Goal: Task Accomplishment & Management: Manage account settings

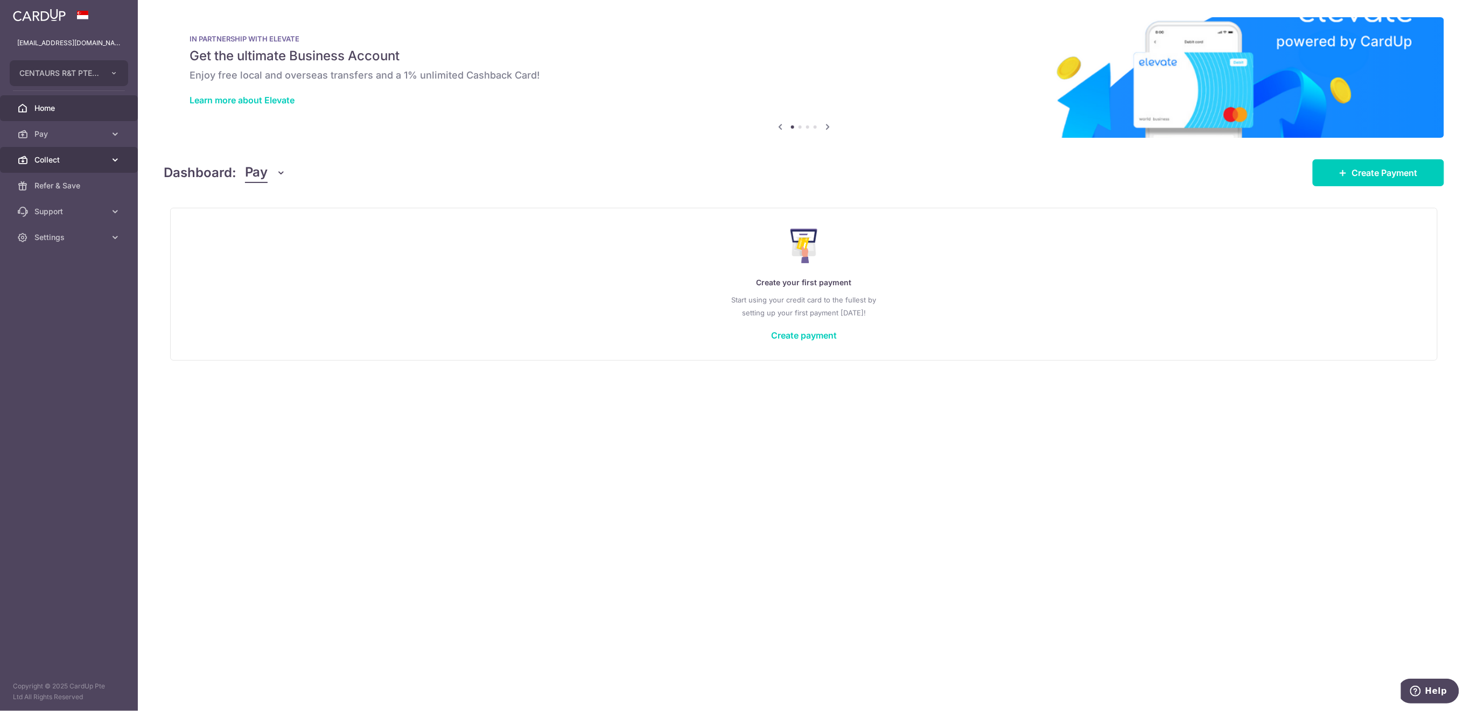
click at [67, 157] on span "Collect" at bounding box center [69, 160] width 71 height 11
click at [71, 240] on span "Payment Requests" at bounding box center [69, 237] width 71 height 11
click at [42, 179] on link "Dashboard" at bounding box center [69, 186] width 138 height 26
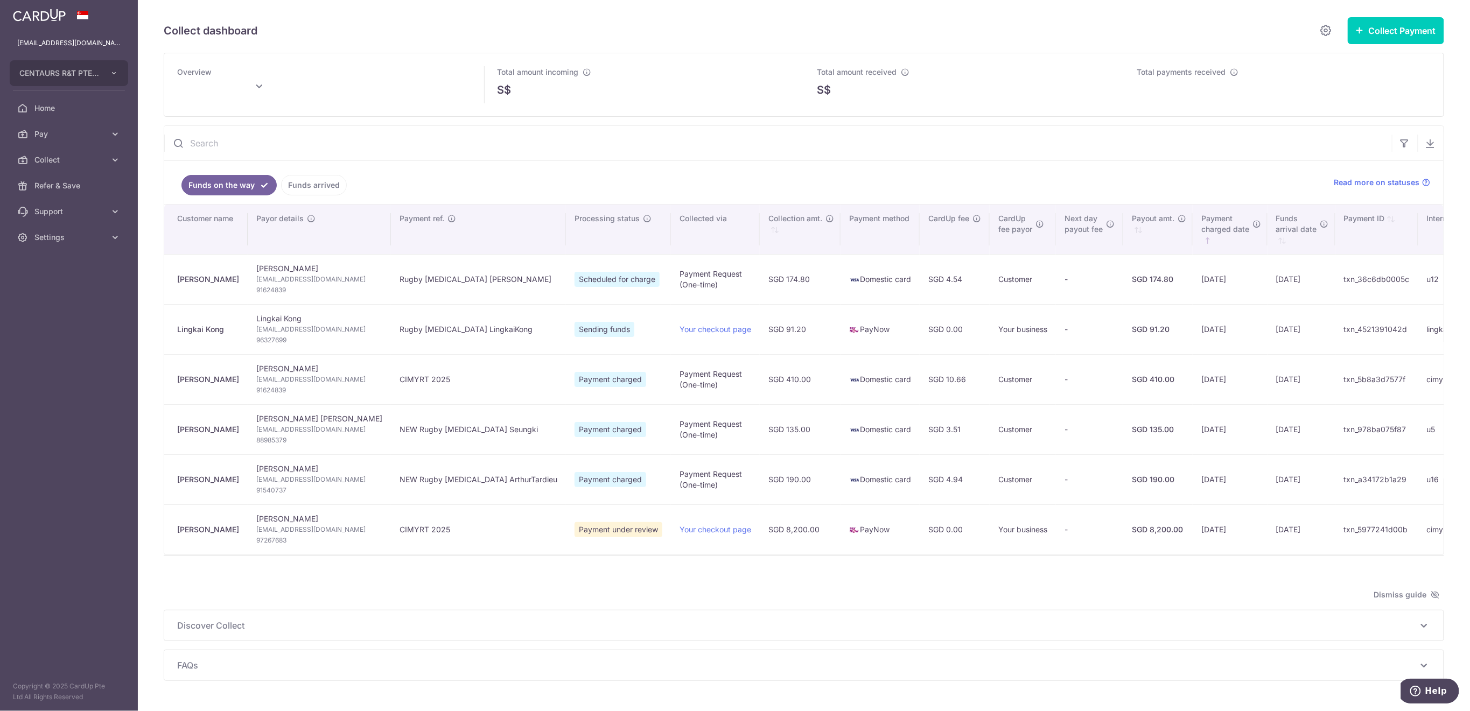
click at [298, 181] on link "Funds arrived" at bounding box center [314, 185] width 66 height 20
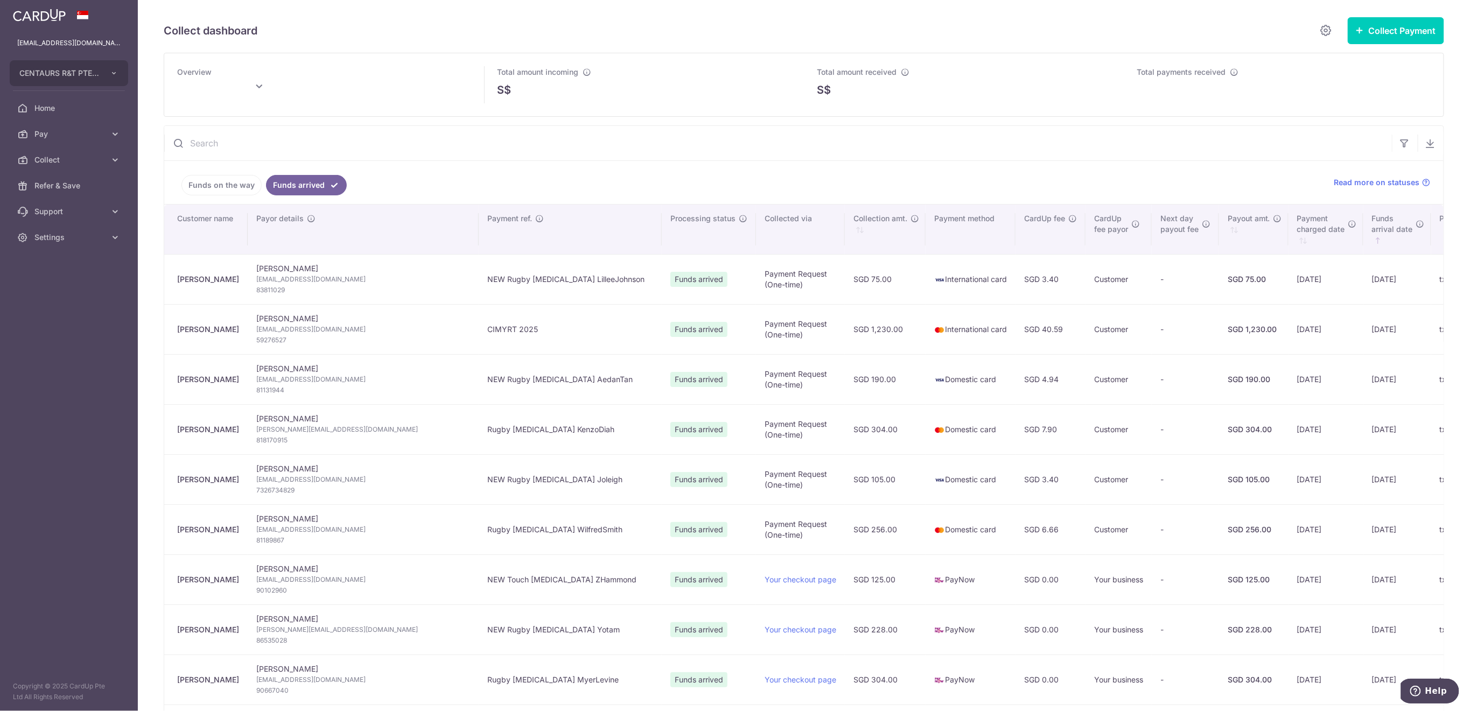
type input "[DATE]"
click at [83, 156] on span "Collect" at bounding box center [69, 160] width 71 height 11
click at [71, 232] on span "Payment Requests" at bounding box center [69, 237] width 71 height 11
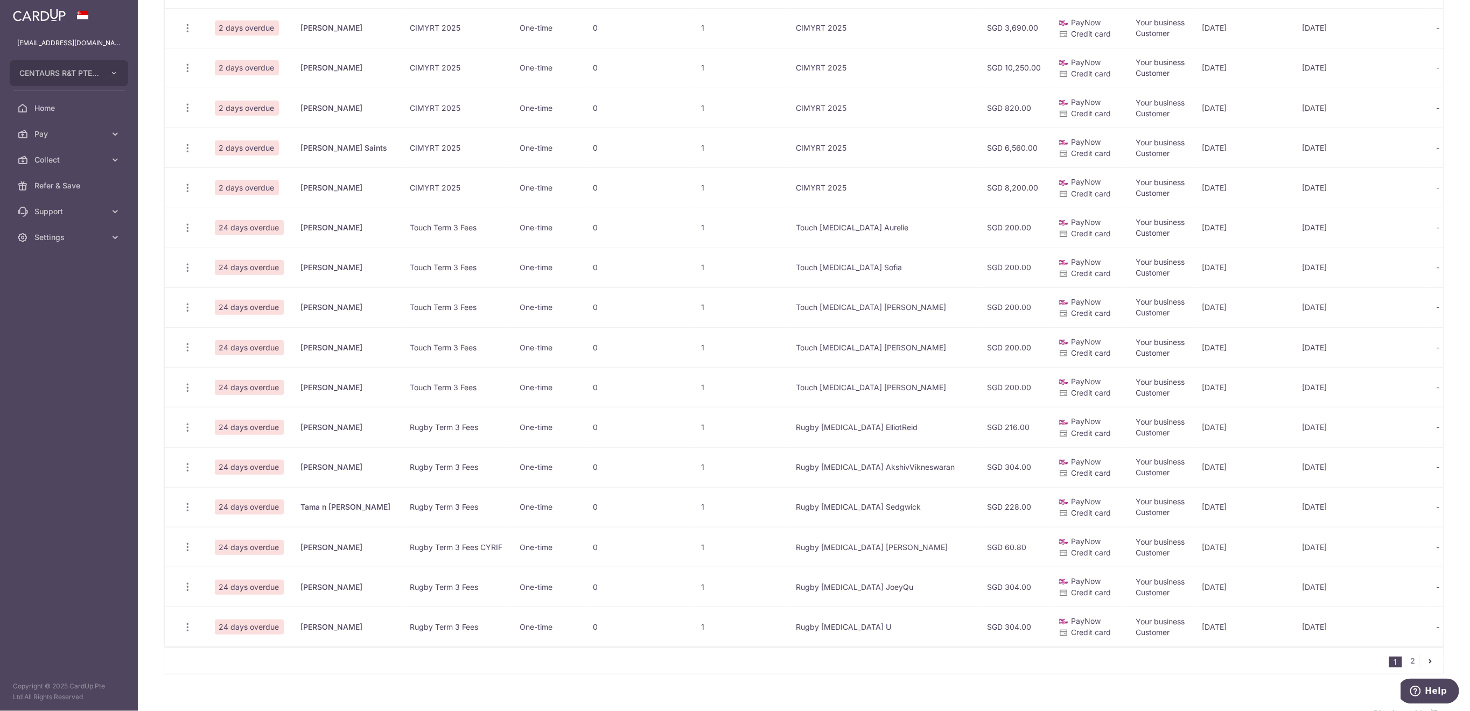
scroll to position [502, 0]
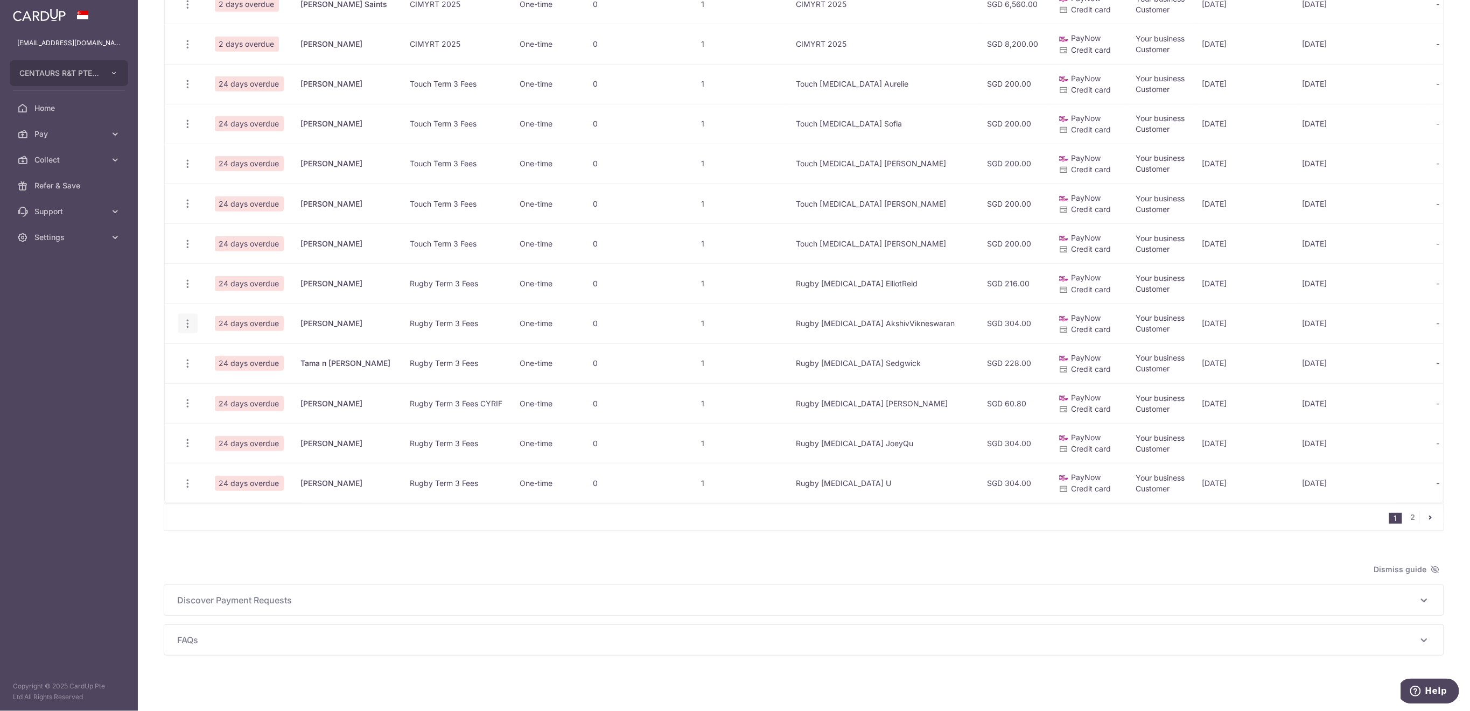
click at [188, 325] on icon "button" at bounding box center [187, 323] width 11 height 11
click at [229, 376] on span "Delete Request" at bounding box center [242, 379] width 68 height 13
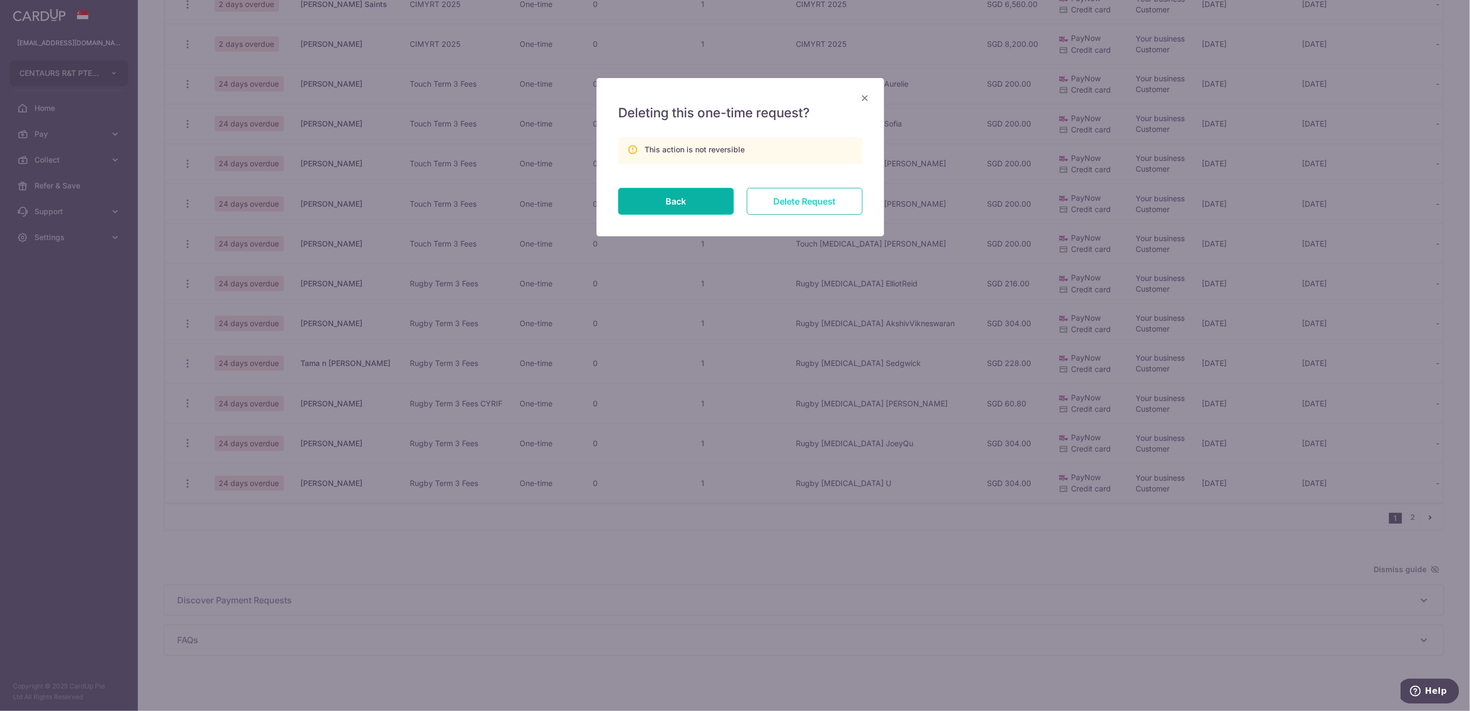
click at [825, 206] on input "Delete Request" at bounding box center [805, 201] width 116 height 27
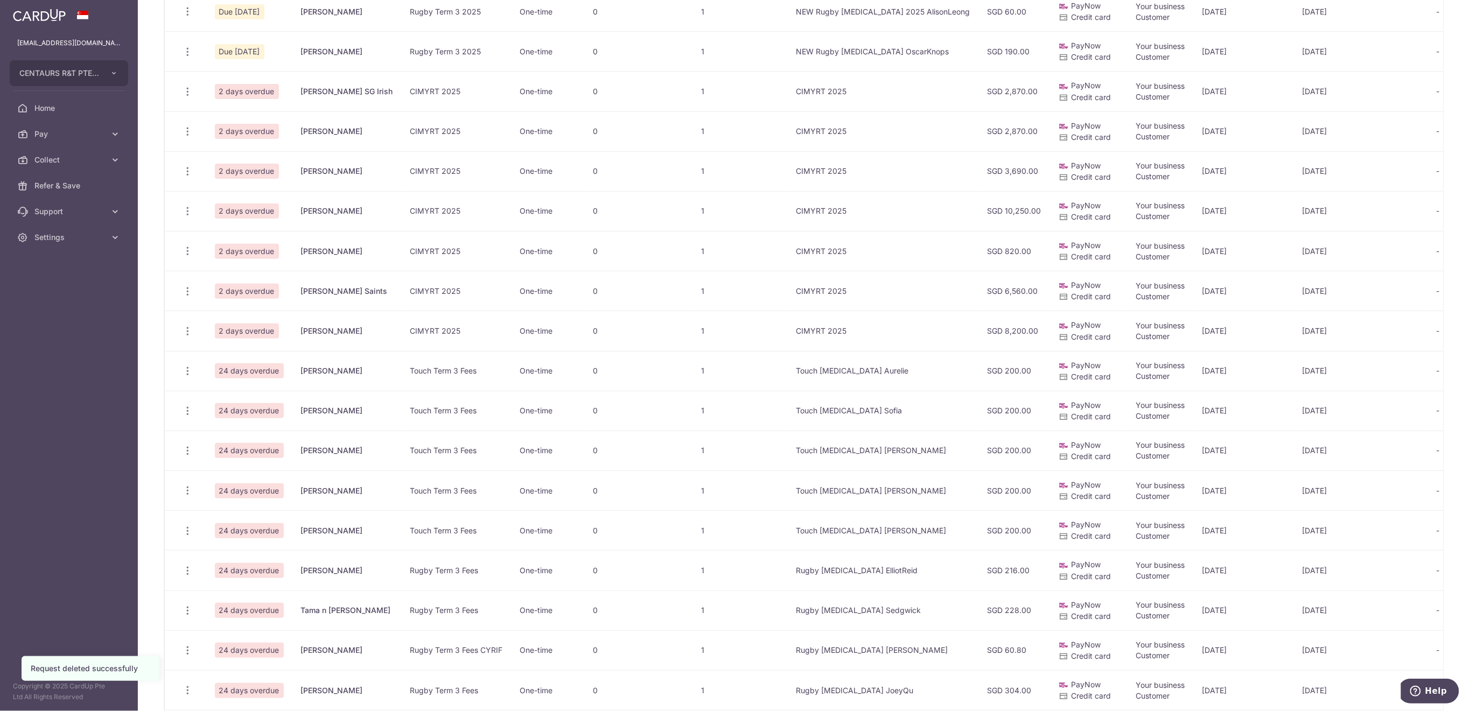
scroll to position [431, 0]
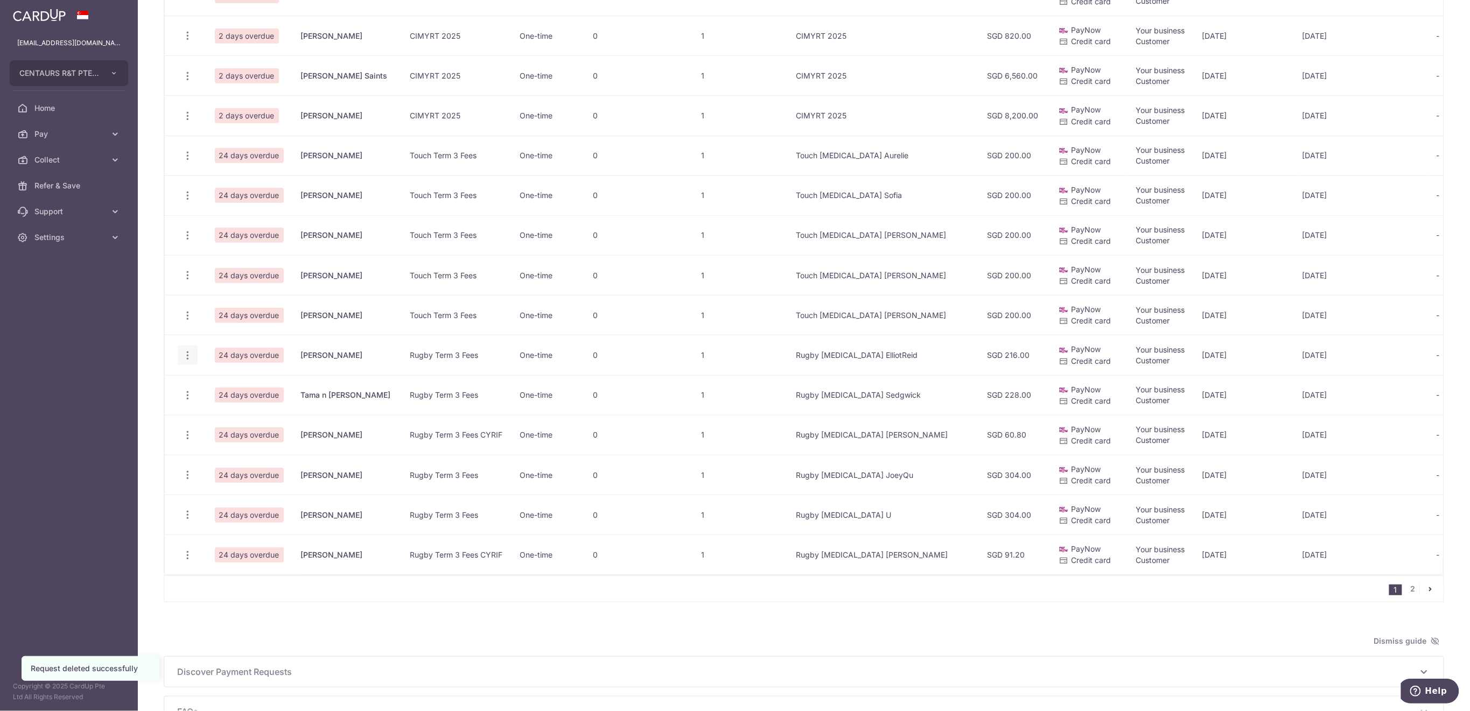
click at [187, 353] on icon "button" at bounding box center [187, 355] width 11 height 11
click at [230, 412] on span "Delete Request" at bounding box center [242, 410] width 68 height 13
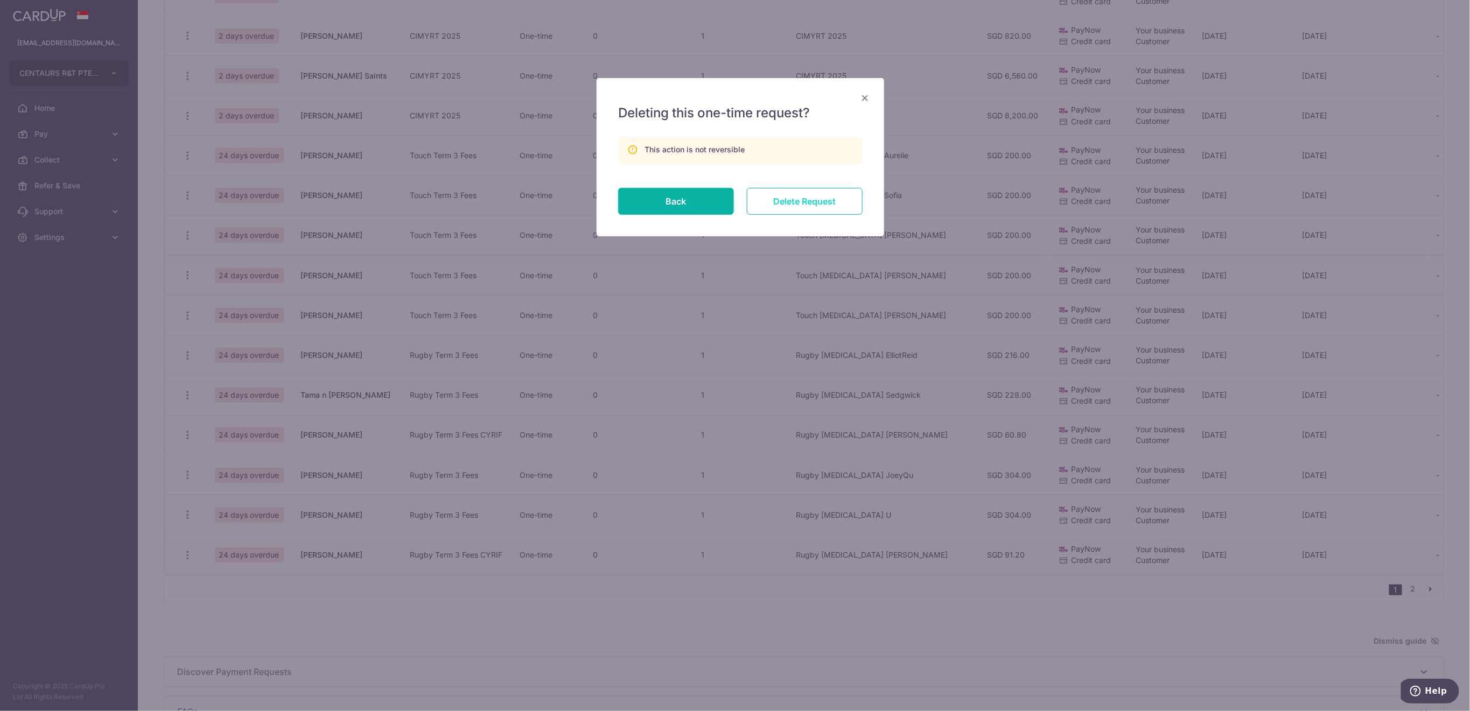
click at [795, 196] on input "Delete Request" at bounding box center [805, 201] width 116 height 27
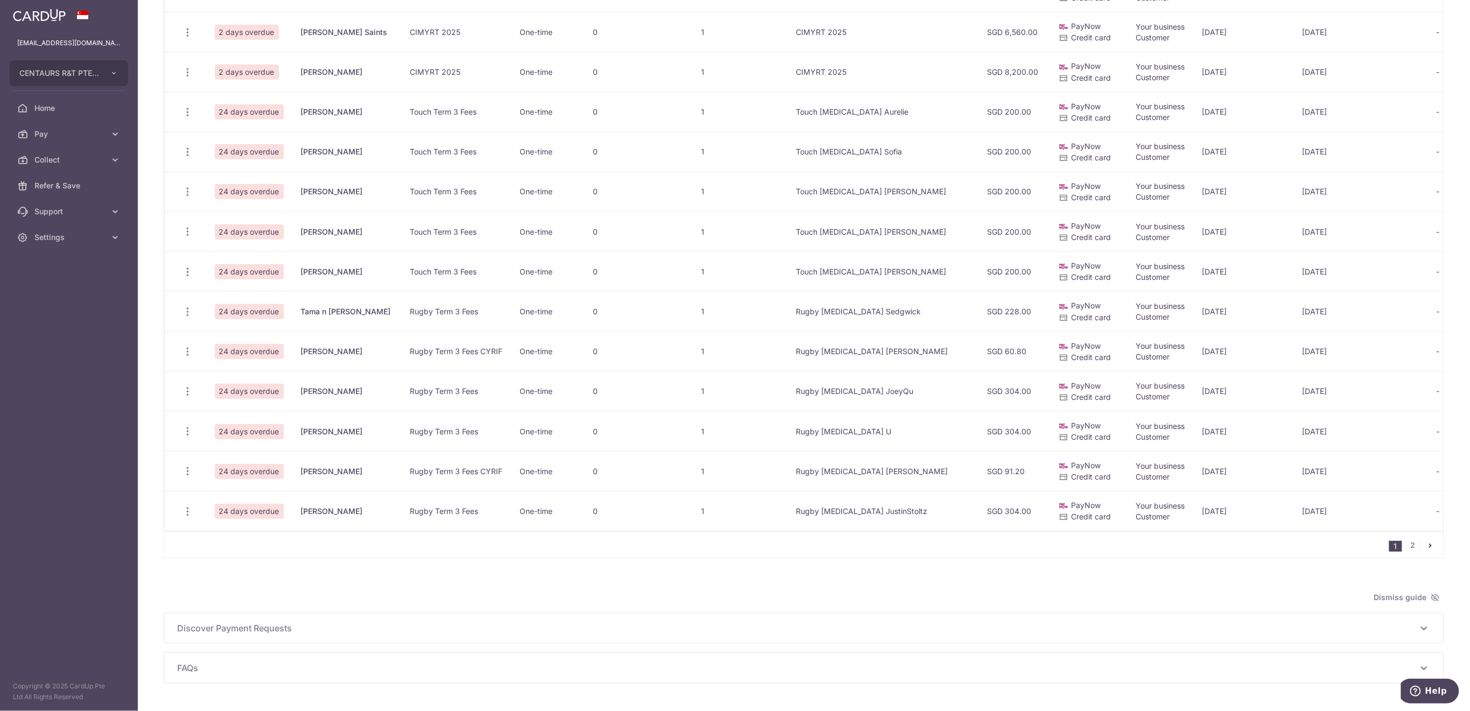
scroll to position [514, 0]
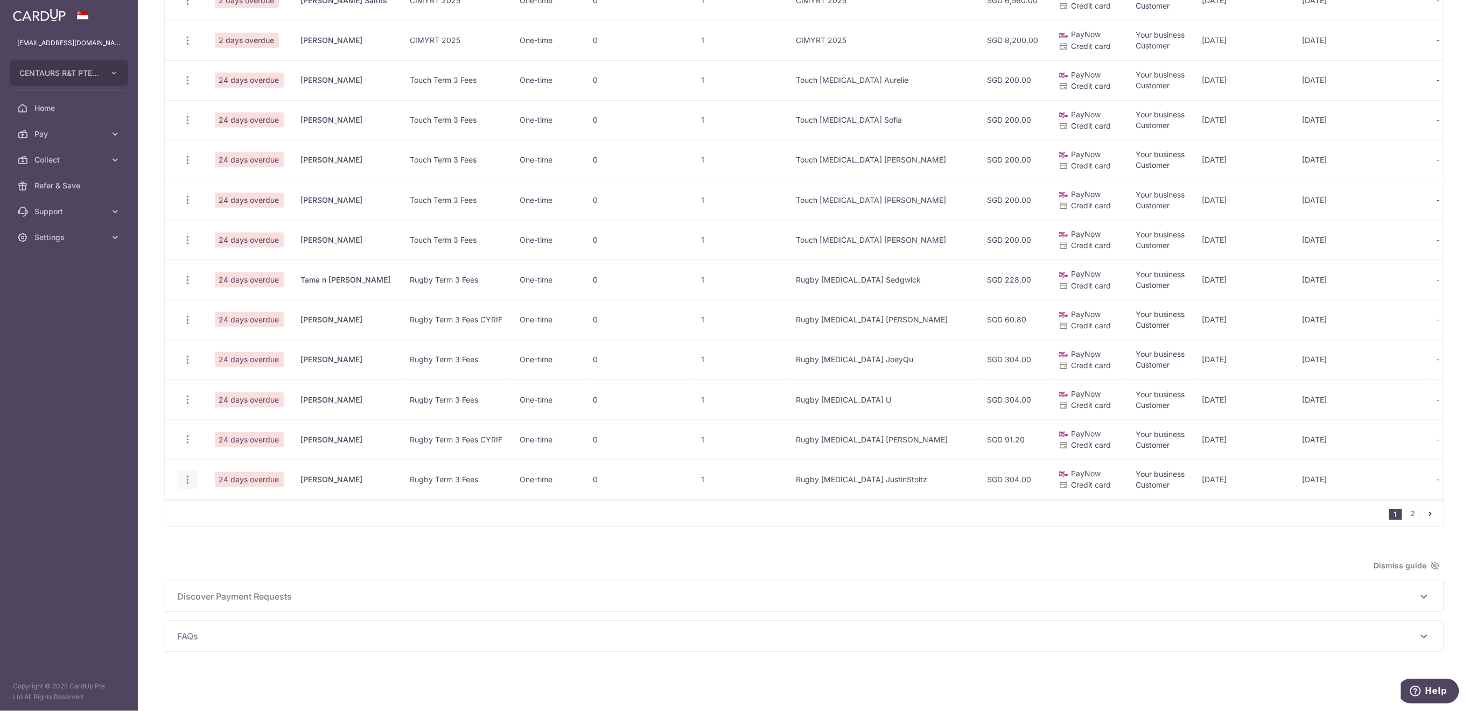
click at [186, 474] on icon "button" at bounding box center [187, 479] width 11 height 11
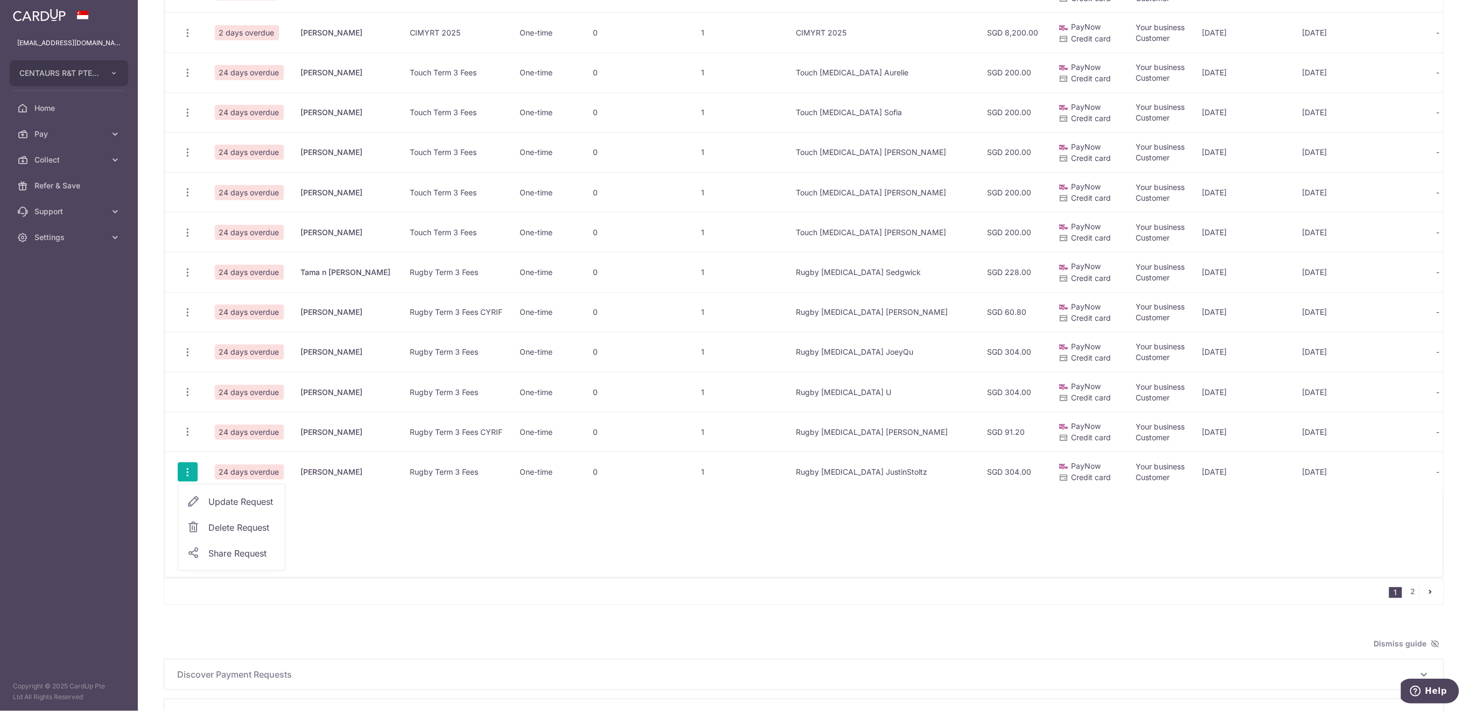
click at [255, 528] on span "Delete Request" at bounding box center [242, 527] width 68 height 13
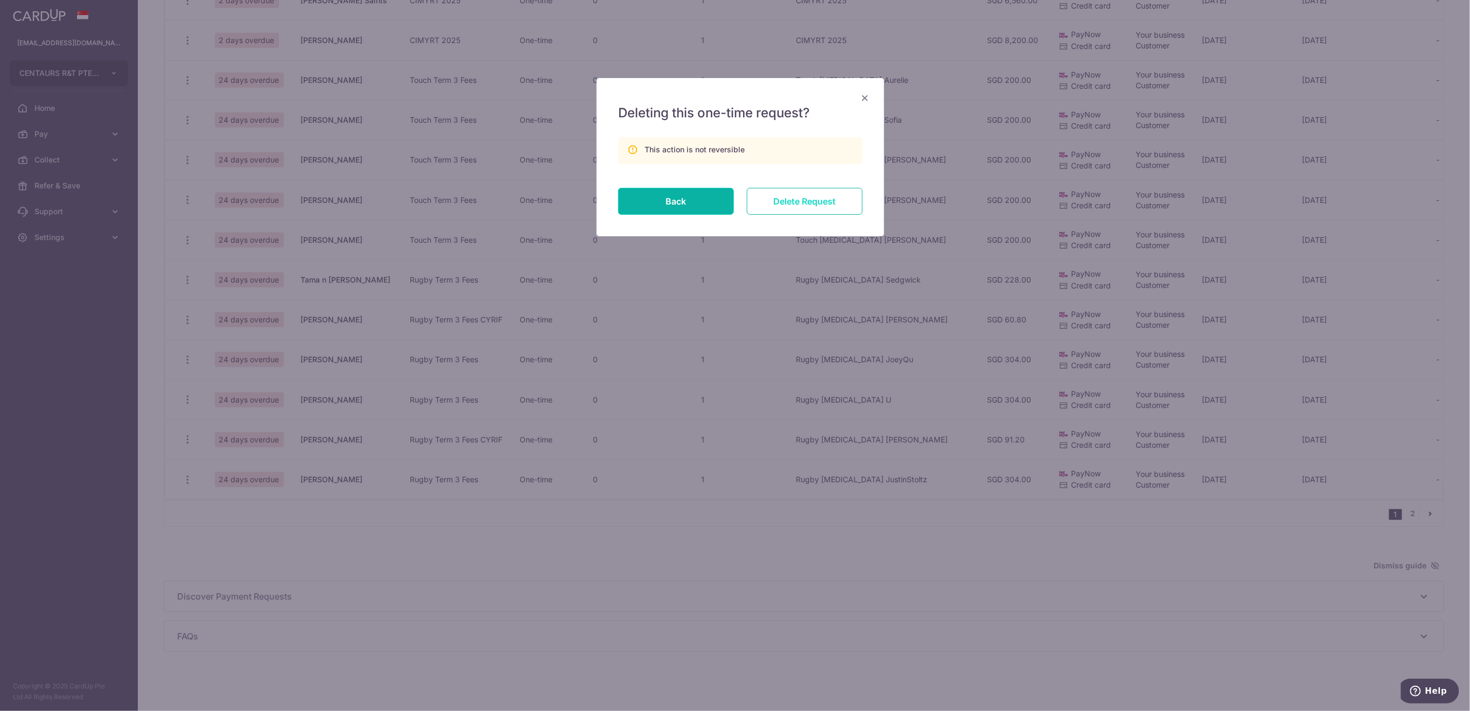
click at [794, 199] on input "Delete Request" at bounding box center [805, 201] width 116 height 27
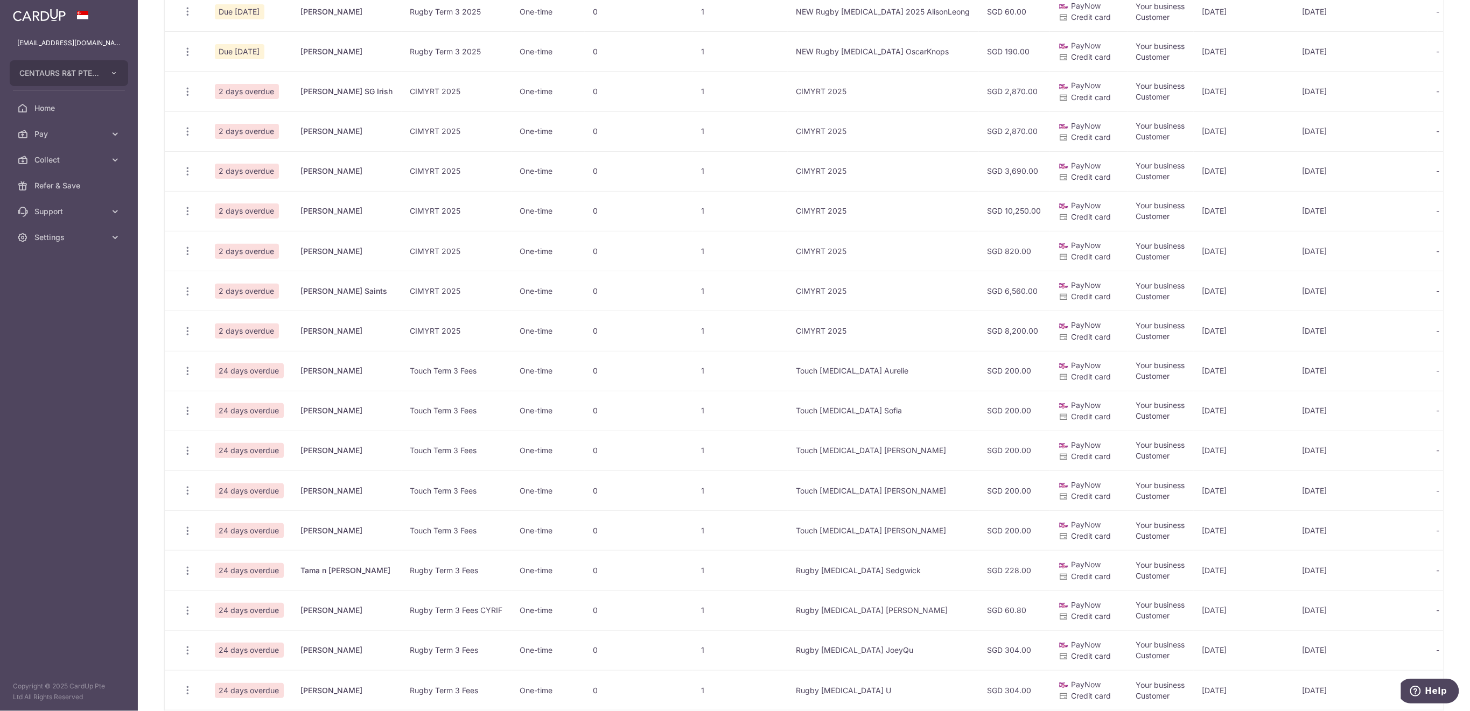
scroll to position [143, 0]
